Goal: Task Accomplishment & Management: Manage account settings

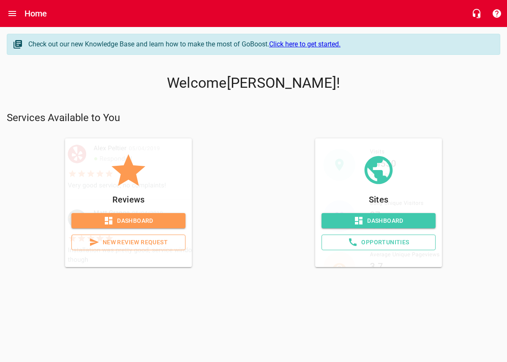
click at [326, 42] on link "Click here to get started." at bounding box center [304, 44] width 71 height 8
click at [134, 241] on span "New Review Request" at bounding box center [129, 242] width 100 height 11
click at [366, 222] on span "Dashboard" at bounding box center [378, 221] width 100 height 11
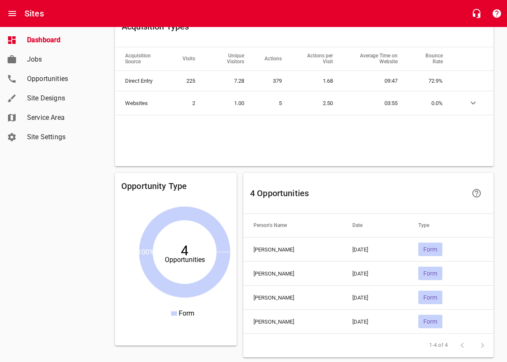
scroll to position [740, 0]
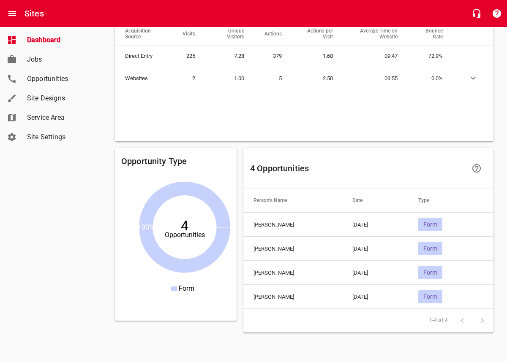
click at [437, 224] on span "Form" at bounding box center [430, 224] width 24 height 7
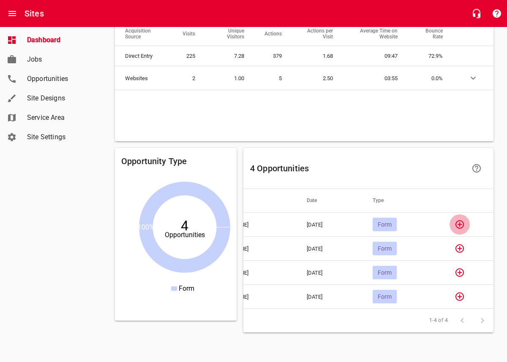
click at [461, 221] on icon "button" at bounding box center [459, 224] width 8 height 8
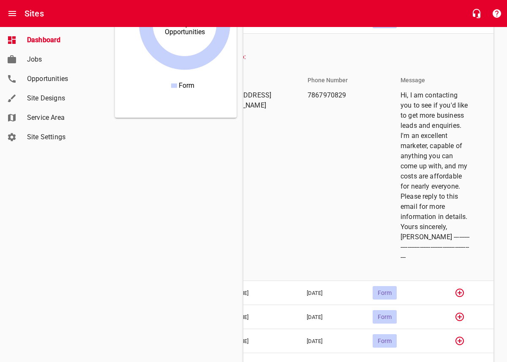
scroll to position [945, 0]
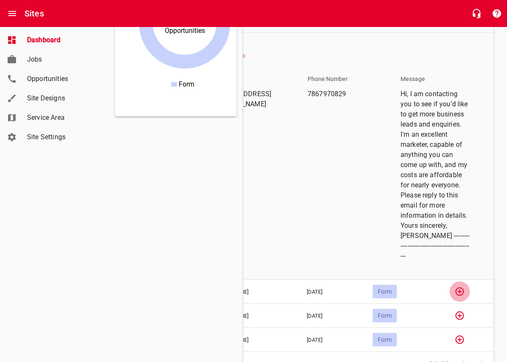
click at [457, 288] on icon "button" at bounding box center [459, 292] width 8 height 8
click at [456, 287] on icon "button" at bounding box center [459, 292] width 10 height 10
click at [456, 288] on icon "button" at bounding box center [459, 292] width 8 height 8
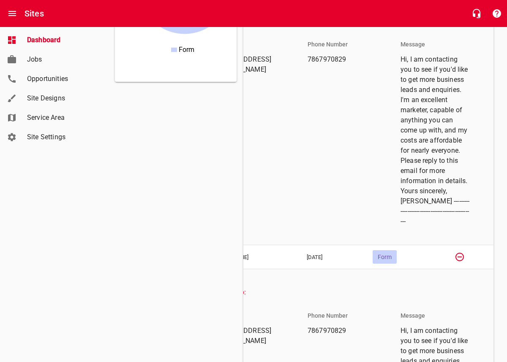
scroll to position [985, 0]
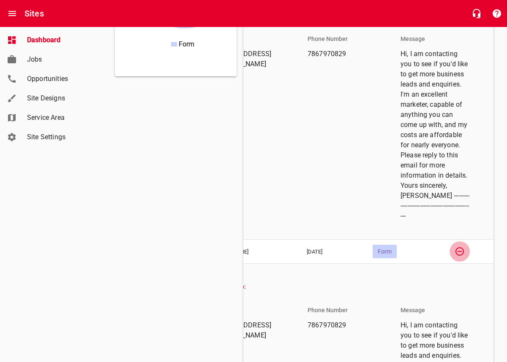
click at [458, 247] on icon "button" at bounding box center [459, 251] width 8 height 8
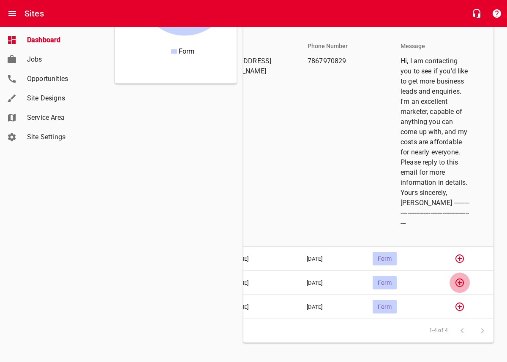
click at [457, 279] on icon "button" at bounding box center [459, 283] width 8 height 8
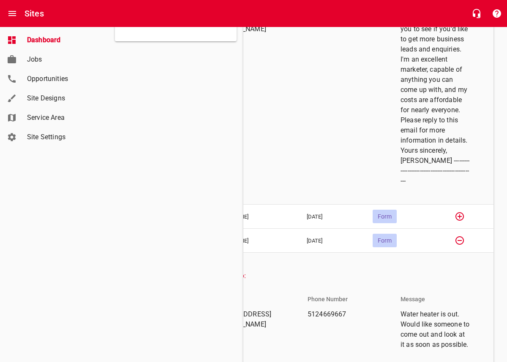
scroll to position [1104, 0]
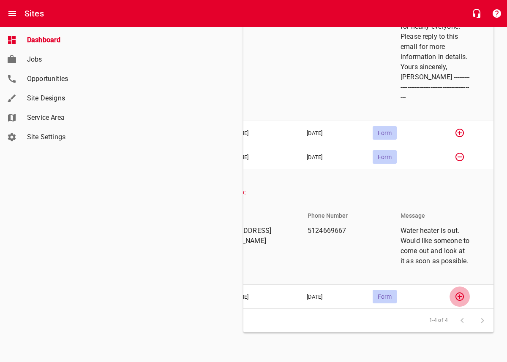
click at [457, 294] on icon "button" at bounding box center [459, 297] width 10 height 10
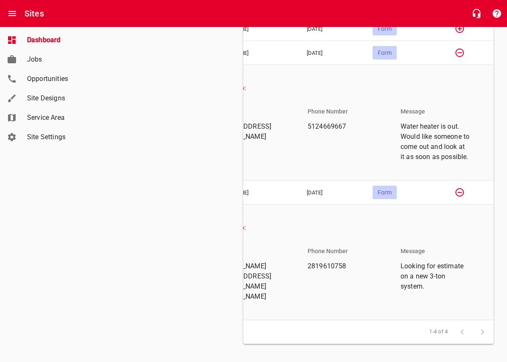
scroll to position [0, 44]
click at [368, 268] on span "2819610758" at bounding box center [343, 266] width 69 height 10
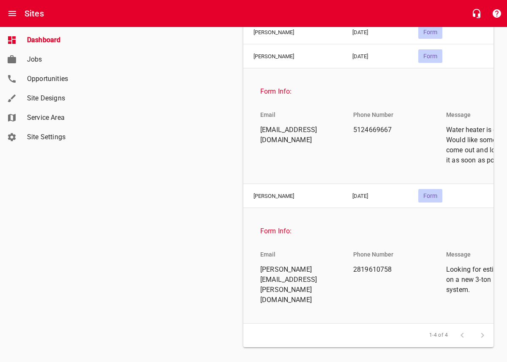
scroll to position [1200, 0]
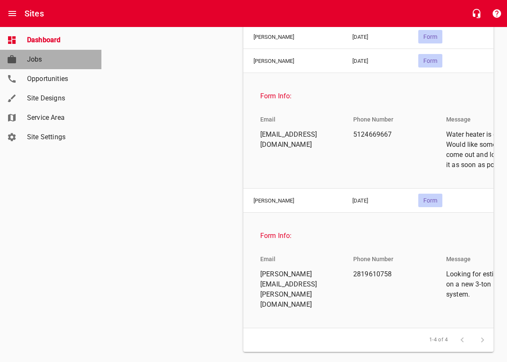
click at [35, 59] on span "Jobs" at bounding box center [59, 59] width 64 height 10
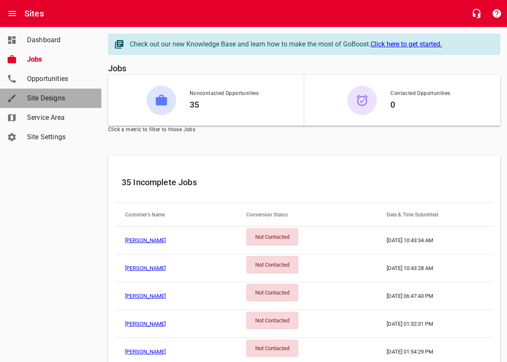
click at [40, 98] on span "Site Designs" at bounding box center [59, 98] width 64 height 10
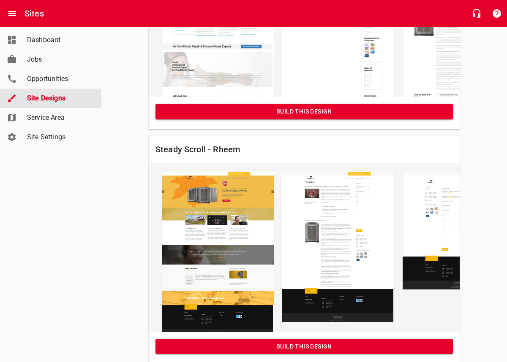
scroll to position [8, 0]
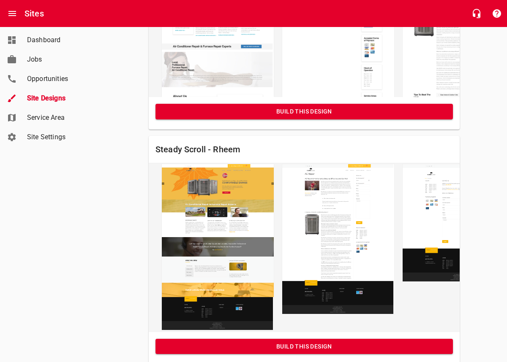
click at [46, 116] on span "Service Area" at bounding box center [59, 118] width 64 height 10
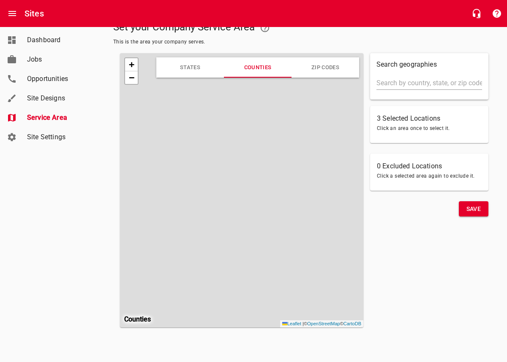
scroll to position [49, 0]
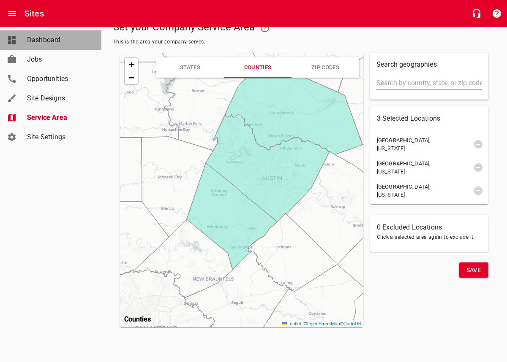
click at [46, 38] on span "Dashboard" at bounding box center [59, 40] width 64 height 10
